Goal: Task Accomplishment & Management: Complete application form

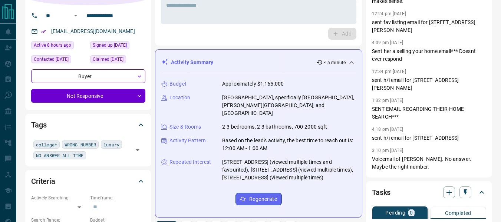
scroll to position [201, 0]
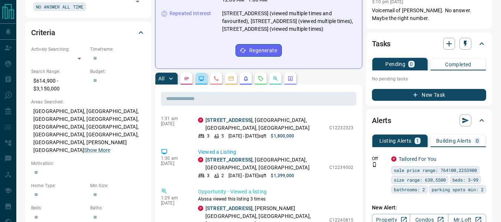
click at [200, 73] on button "button" at bounding box center [201, 79] width 12 height 12
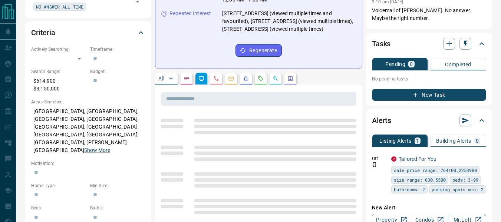
scroll to position [0, 0]
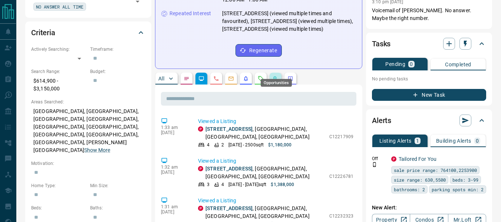
click at [276, 77] on icon "Opportunities" at bounding box center [274, 77] width 1 height 1
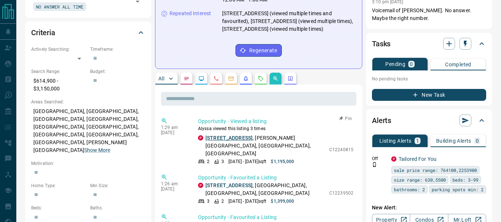
click at [233, 135] on link "[STREET_ADDRESS]" at bounding box center [228, 138] width 47 height 6
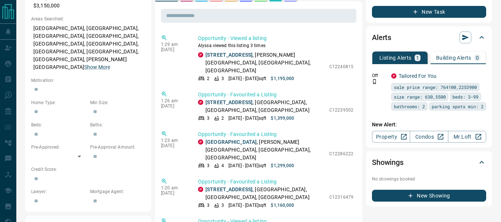
scroll to position [284, 0]
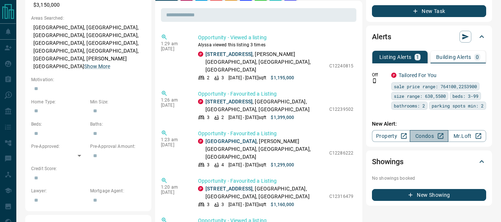
click at [416, 142] on link "Condos" at bounding box center [429, 136] width 38 height 12
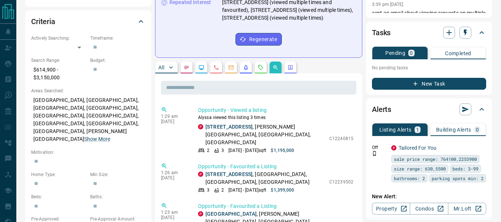
scroll to position [219, 0]
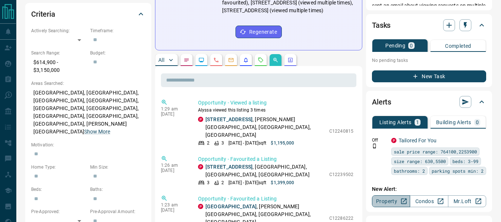
click at [393, 207] on link "Property" at bounding box center [391, 201] width 38 height 12
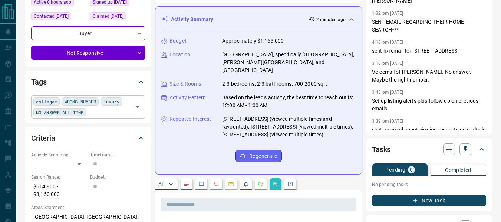
click at [99, 112] on div "college* WRONG NUMBER luxury NO ANSWER ALL TIME ​" at bounding box center [88, 106] width 114 height 23
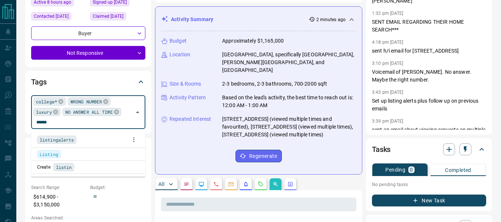
type input "*******"
click at [73, 138] on span "listingalerts" at bounding box center [57, 139] width 34 height 7
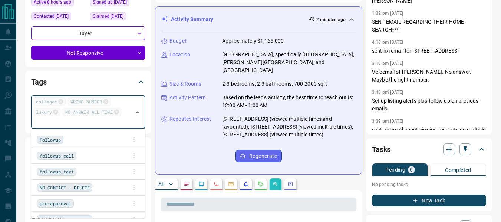
scroll to position [1253, 0]
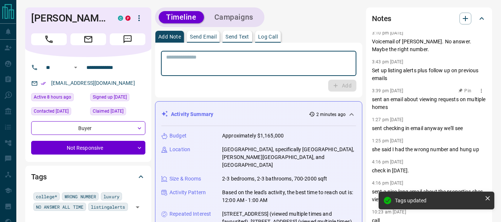
scroll to position [0, 0]
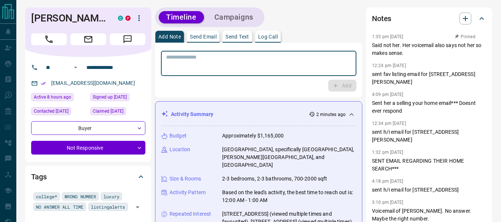
click at [194, 70] on textarea at bounding box center [258, 63] width 185 height 19
type textarea "**********"
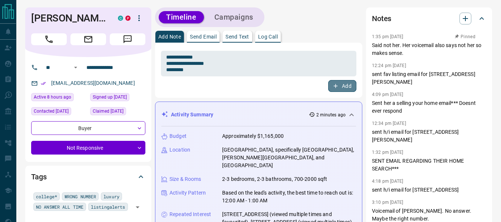
click at [341, 89] on button "Add" at bounding box center [342, 86] width 28 height 12
